Goal: Book appointment/travel/reservation

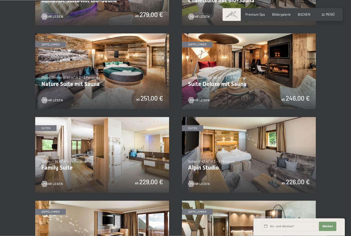
scroll to position [407, 0]
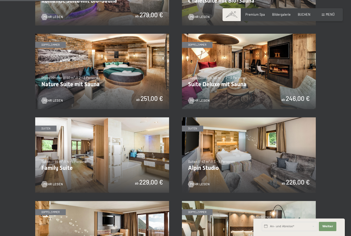
click at [111, 159] on img at bounding box center [102, 154] width 134 height 75
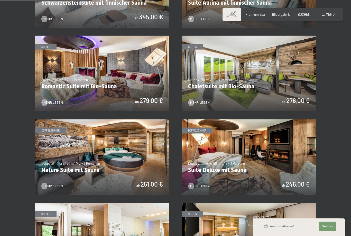
scroll to position [322, 0]
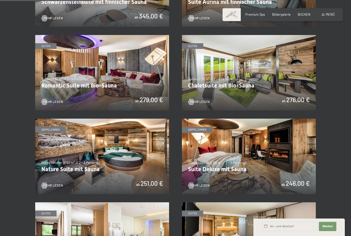
click at [100, 74] on img at bounding box center [102, 72] width 134 height 75
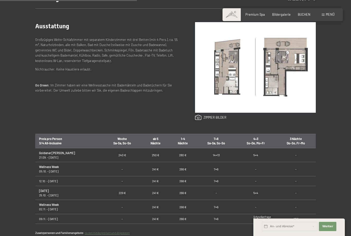
scroll to position [210, 0]
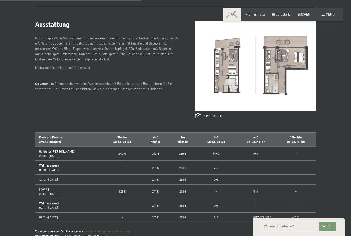
click at [273, 98] on img at bounding box center [255, 66] width 121 height 91
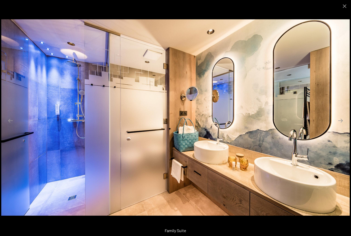
click at [348, 7] on button "Close gallery" at bounding box center [344, 6] width 13 height 12
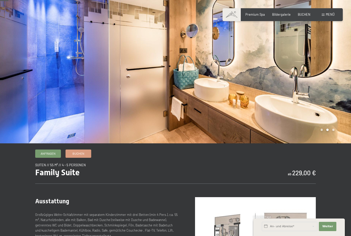
scroll to position [0, 0]
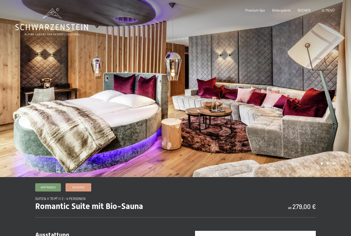
click at [305, 161] on div at bounding box center [264, 88] width 176 height 177
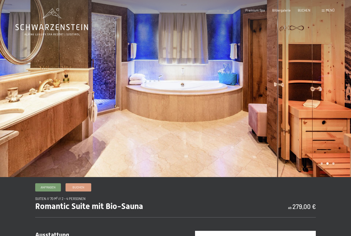
click at [287, 152] on div at bounding box center [264, 88] width 176 height 177
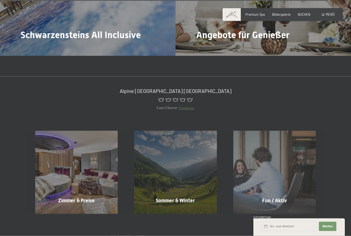
scroll to position [1922, 0]
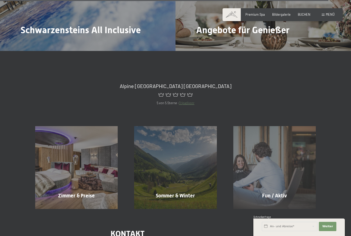
click at [89, 157] on div "Zimmer & Preise Mehr erfahren" at bounding box center [76, 167] width 99 height 83
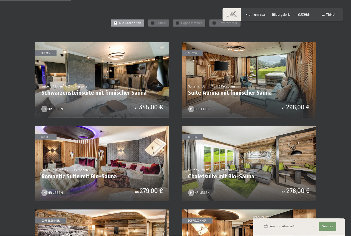
scroll to position [262, 0]
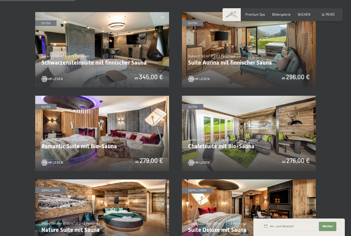
click at [68, 49] on img at bounding box center [102, 49] width 134 height 75
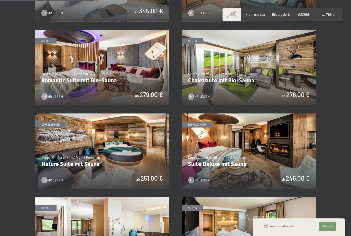
scroll to position [328, 0]
click at [58, 61] on img at bounding box center [102, 67] width 134 height 75
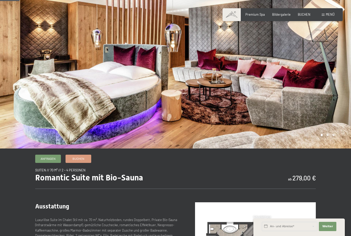
scroll to position [29, 0]
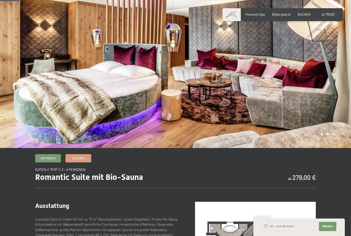
click at [74, 162] on link "Buchen" at bounding box center [78, 158] width 25 height 8
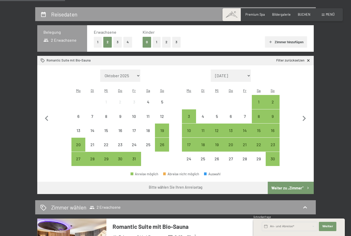
scroll to position [91, 0]
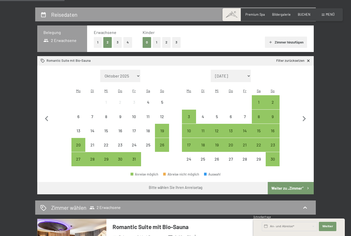
click at [233, 129] on div "13" at bounding box center [230, 135] width 13 height 13
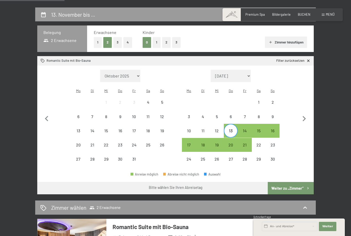
click at [274, 129] on div "16" at bounding box center [272, 135] width 13 height 13
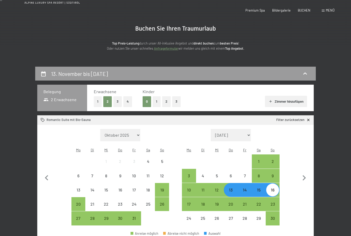
scroll to position [0, 0]
